Goal: Navigation & Orientation: Find specific page/section

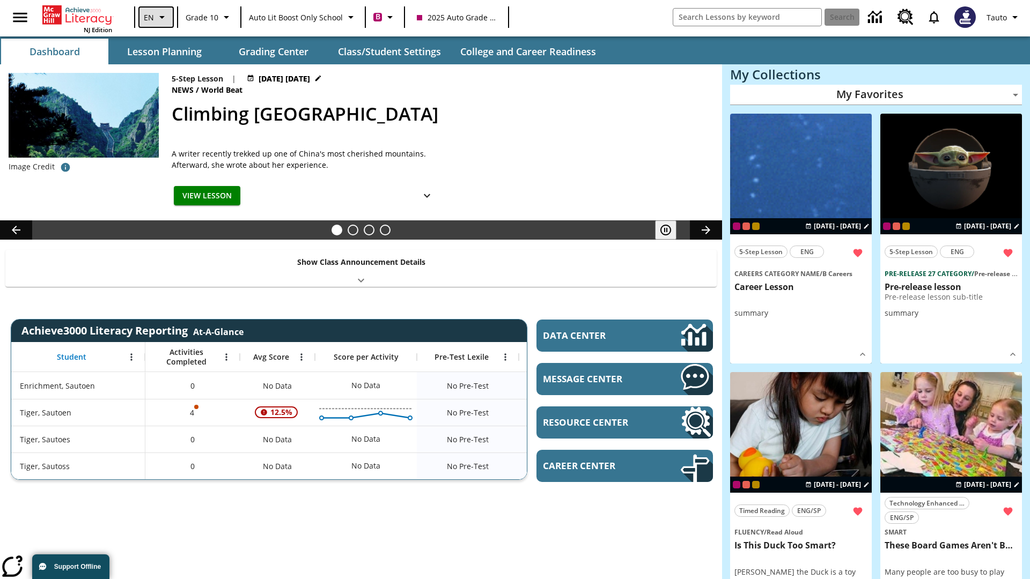
click at [156, 17] on icon "Language: EN, Select a language" at bounding box center [162, 17] width 13 height 13
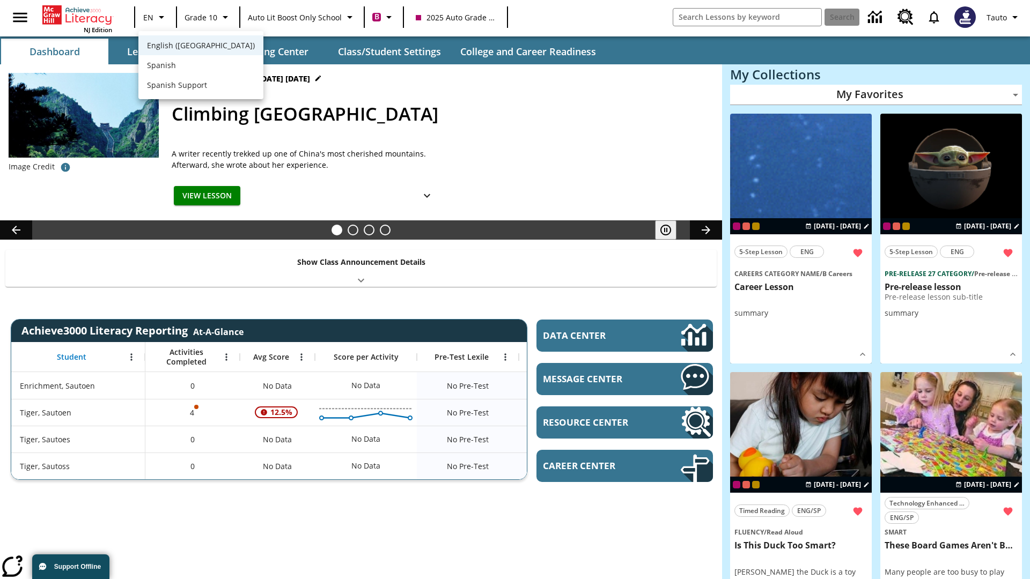
click at [179, 46] on span "English ([GEOGRAPHIC_DATA])" at bounding box center [201, 45] width 108 height 11
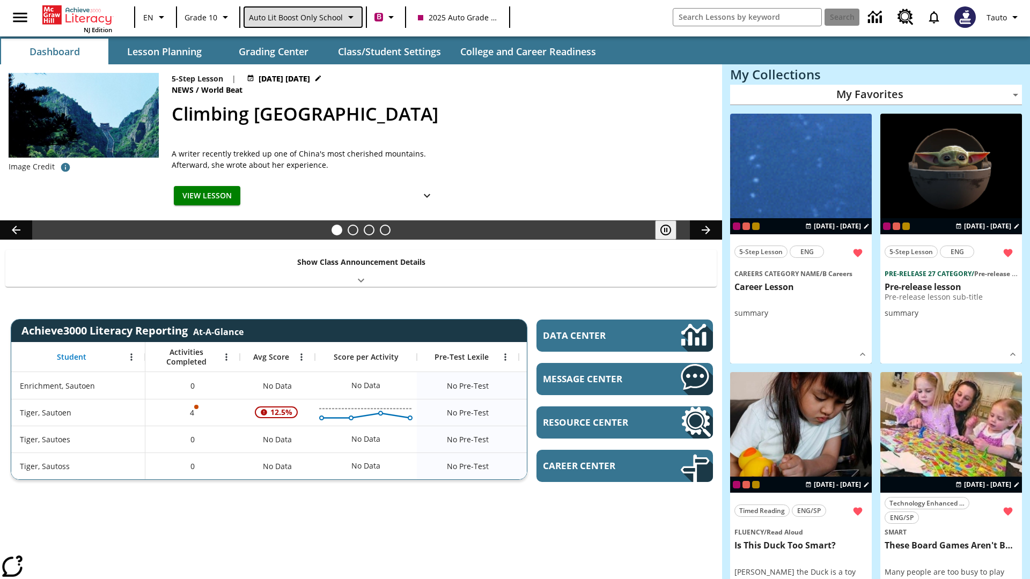
click at [302, 17] on span "Auto Lit Boost only School" at bounding box center [296, 17] width 94 height 11
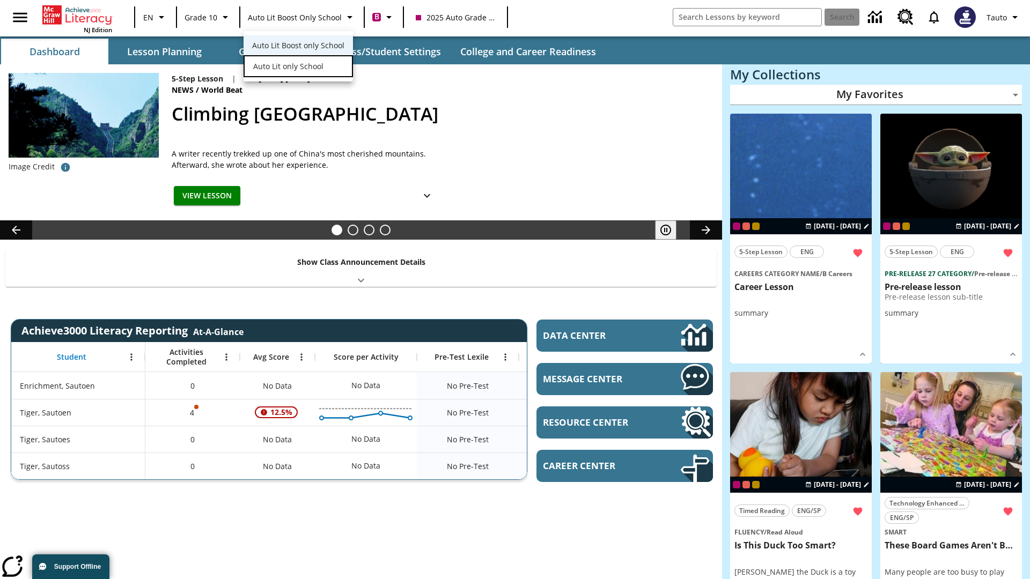
click at [287, 67] on span "Auto Lit only School" at bounding box center [288, 66] width 70 height 11
